Goal: Task Accomplishment & Management: Complete application form

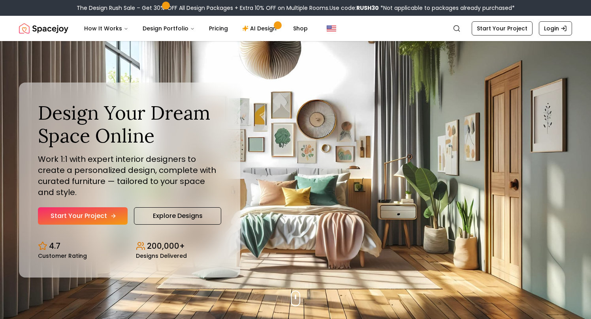
click at [108, 207] on link "Start Your Project" at bounding box center [83, 215] width 90 height 17
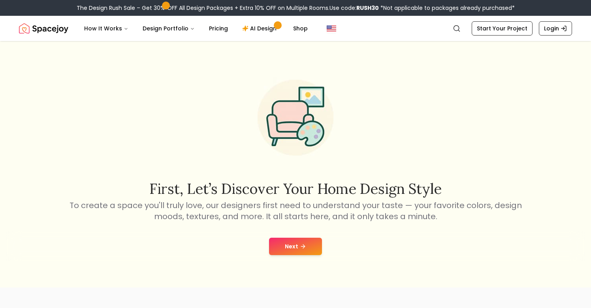
click at [299, 243] on button "Next" at bounding box center [295, 246] width 53 height 17
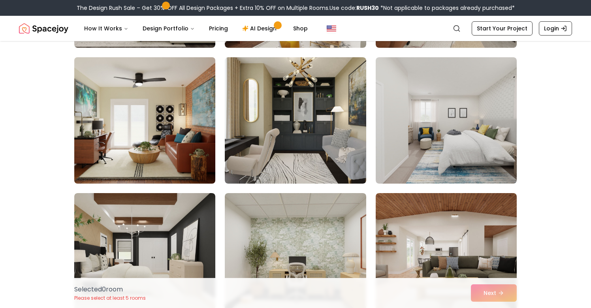
scroll to position [187, 0]
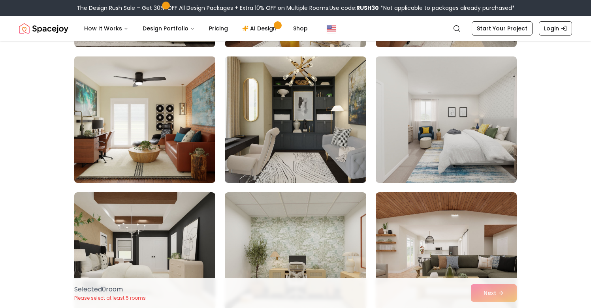
click at [134, 122] on img at bounding box center [145, 119] width 148 height 133
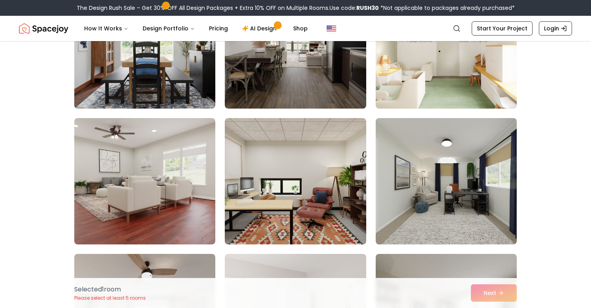
scroll to position [0, 0]
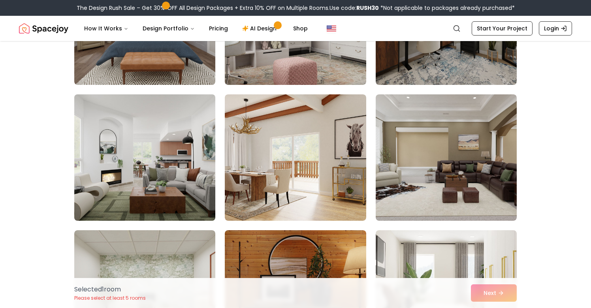
click at [122, 168] on img at bounding box center [145, 157] width 148 height 133
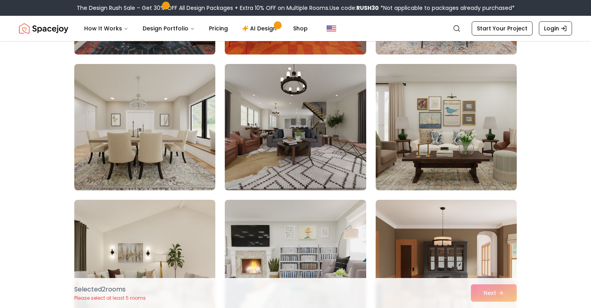
click at [262, 131] on img at bounding box center [295, 127] width 148 height 133
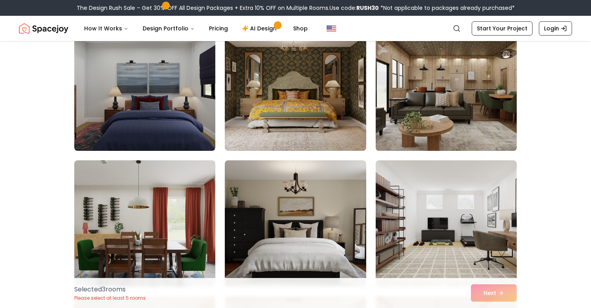
click at [454, 106] on img at bounding box center [446, 87] width 148 height 133
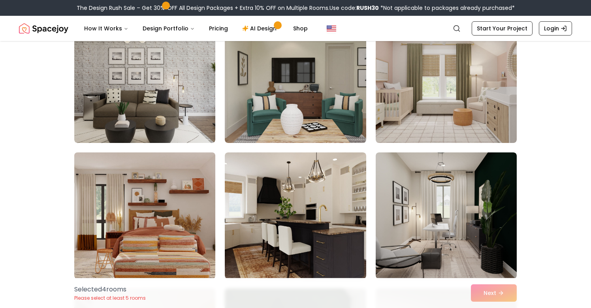
click at [128, 188] on img at bounding box center [145, 215] width 148 height 133
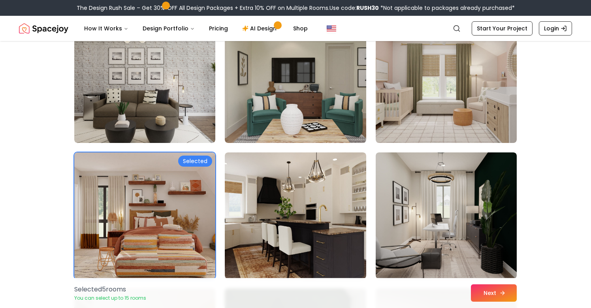
click at [488, 293] on button "Next" at bounding box center [494, 292] width 46 height 17
